Goal: Transaction & Acquisition: Purchase product/service

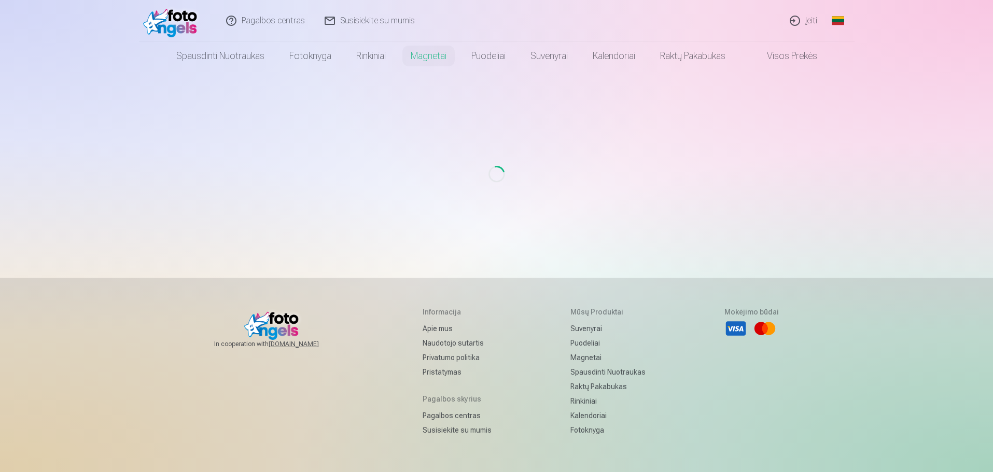
click at [808, 18] on link "Įeiti" at bounding box center [803, 20] width 47 height 41
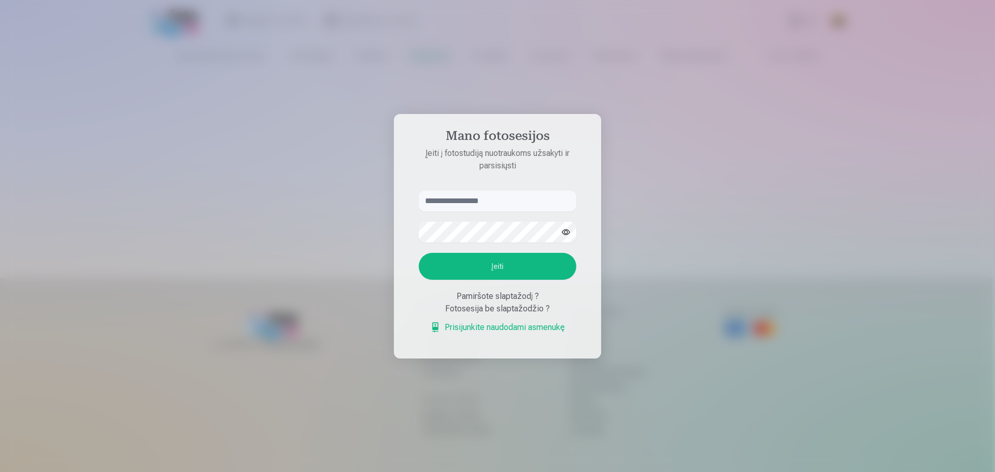
click at [486, 206] on input "text" at bounding box center [498, 201] width 158 height 21
click at [487, 204] on input "text" at bounding box center [498, 201] width 158 height 21
click at [488, 198] on input "text" at bounding box center [498, 201] width 158 height 21
type input "**********"
click at [531, 267] on button "Įeiti" at bounding box center [498, 266] width 158 height 27
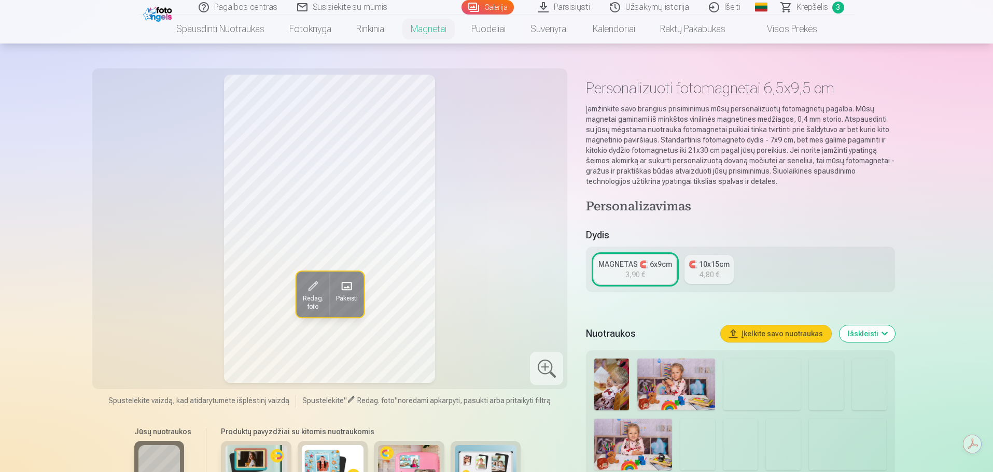
scroll to position [207, 0]
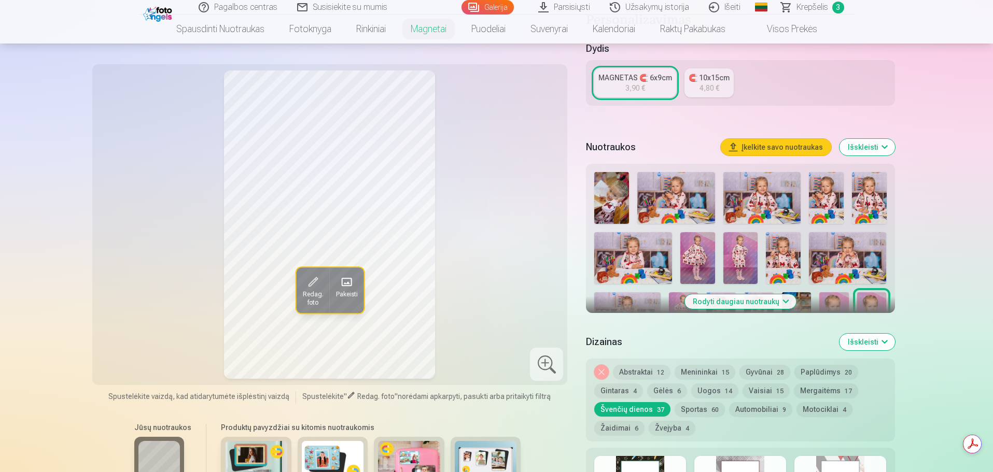
click at [738, 303] on button "Rodyti daugiau nuotraukų" at bounding box center [739, 301] width 111 height 15
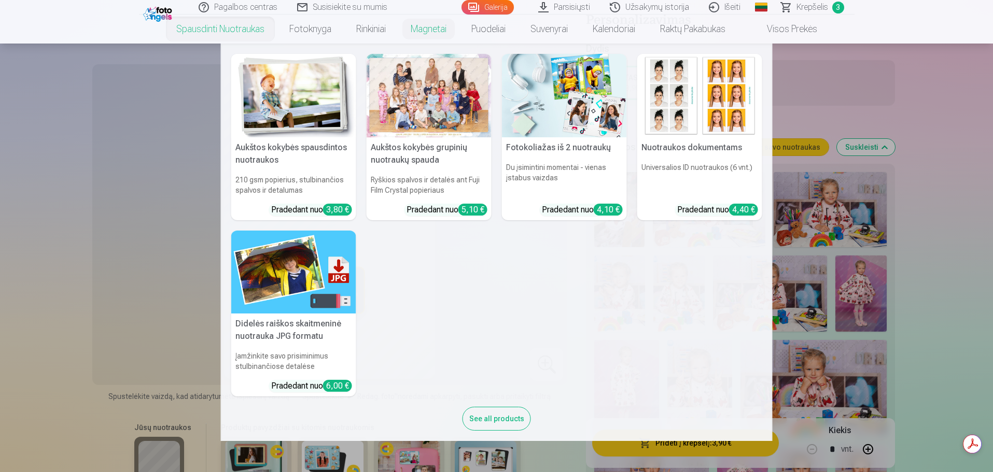
click at [832, 92] on nav "Aukštos kokybės spausdintos nuotraukos 210 gsm popierius, stulbinančios spalvos…" at bounding box center [496, 243] width 993 height 398
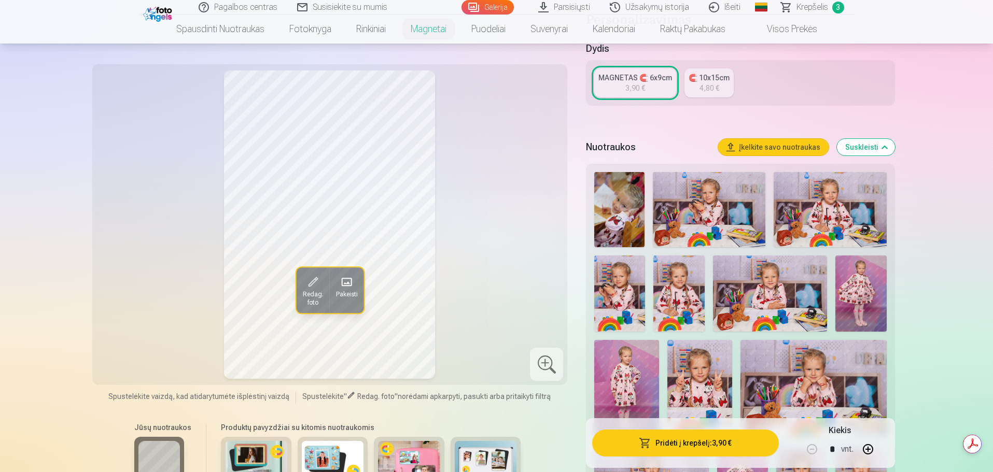
click at [504, 6] on link "Galerija" at bounding box center [487, 7] width 52 height 15
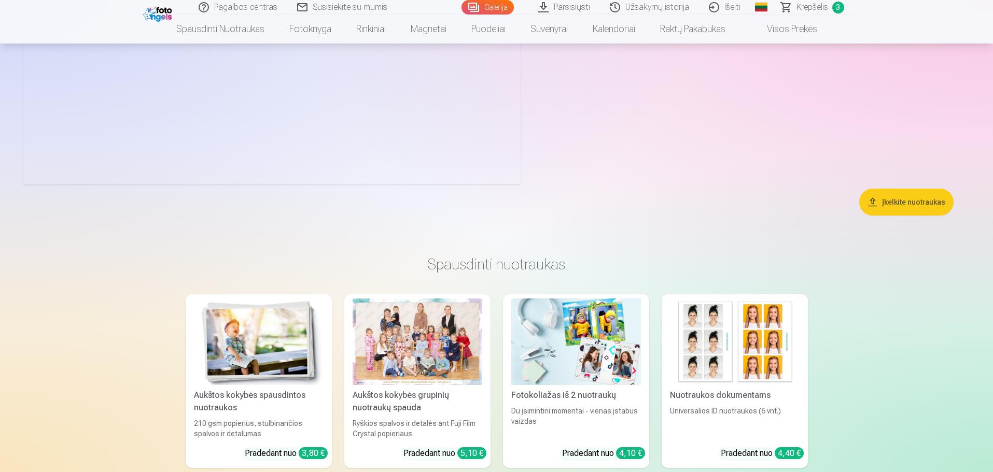
scroll to position [6531, 0]
